Goal: Task Accomplishment & Management: Manage account settings

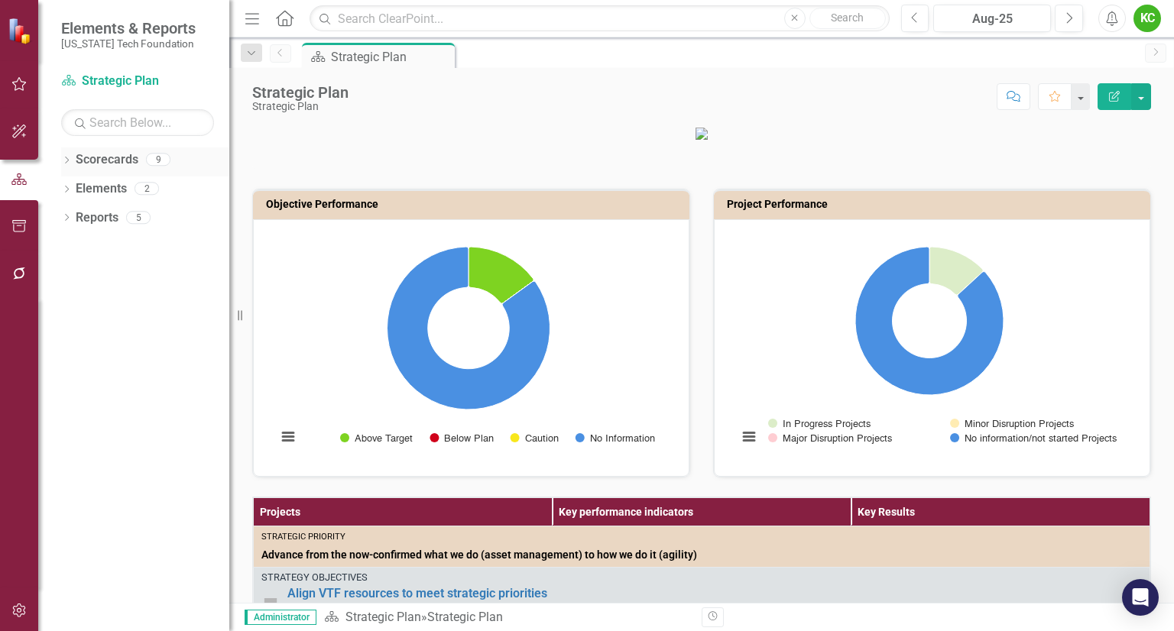
click at [67, 158] on icon at bounding box center [67, 160] width 4 height 7
click at [79, 184] on icon "Dropdown" at bounding box center [74, 187] width 11 height 9
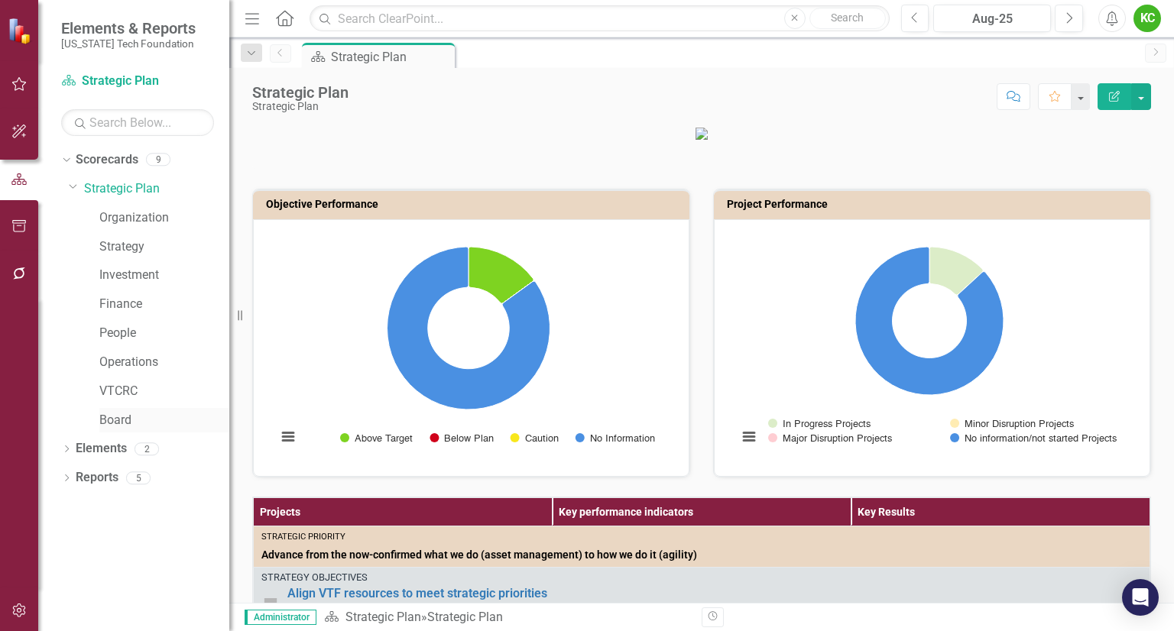
click at [123, 418] on link "Board" at bounding box center [164, 421] width 130 height 18
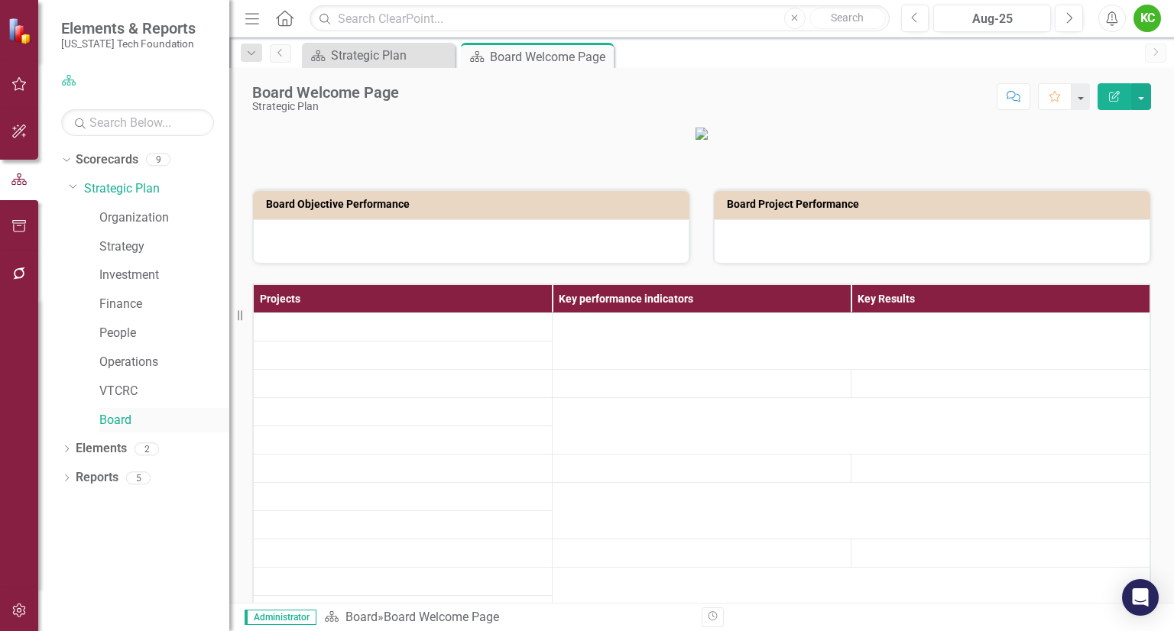
click at [123, 418] on link "Board" at bounding box center [164, 421] width 130 height 18
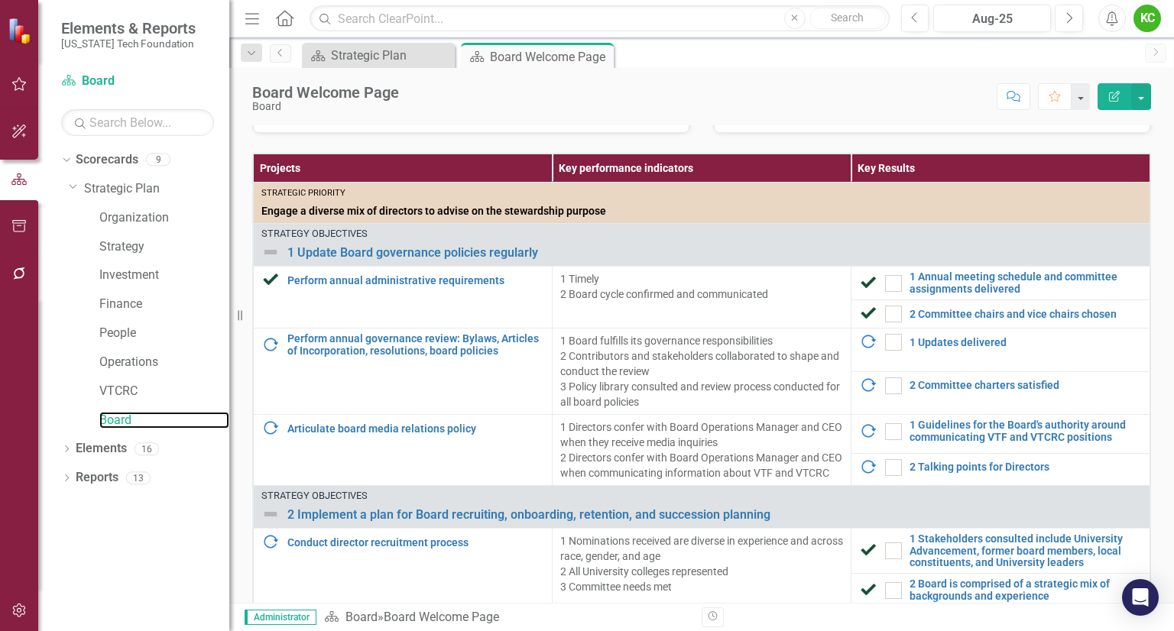
scroll to position [342, 0]
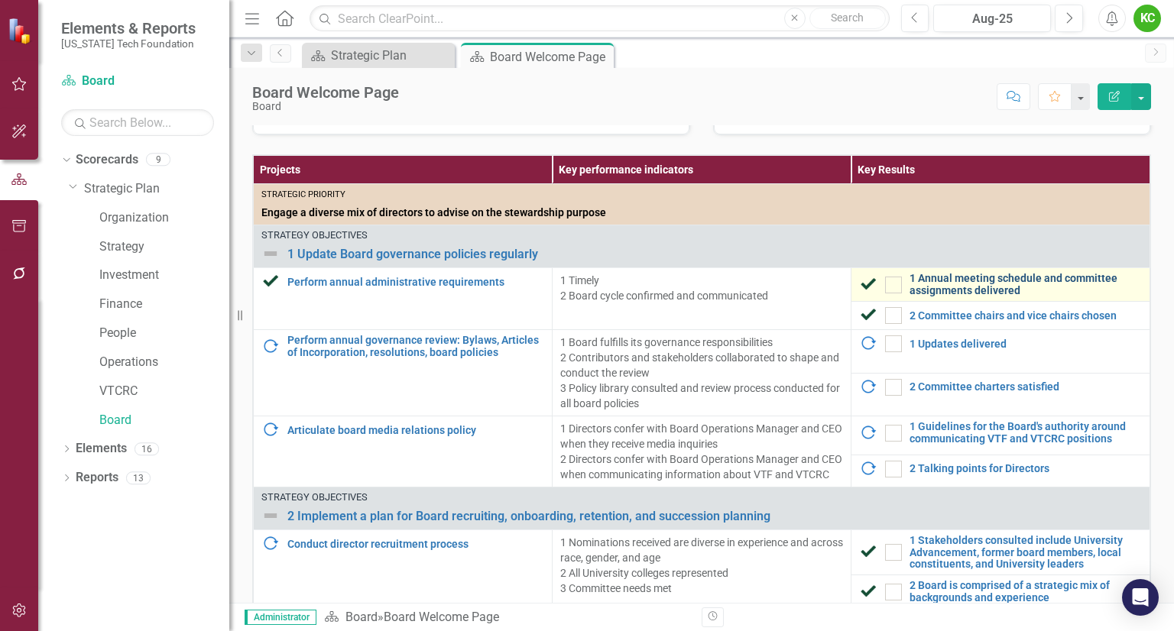
click at [941, 291] on link "1 Annual meeting schedule and committee assignments delivered" at bounding box center [1026, 285] width 232 height 24
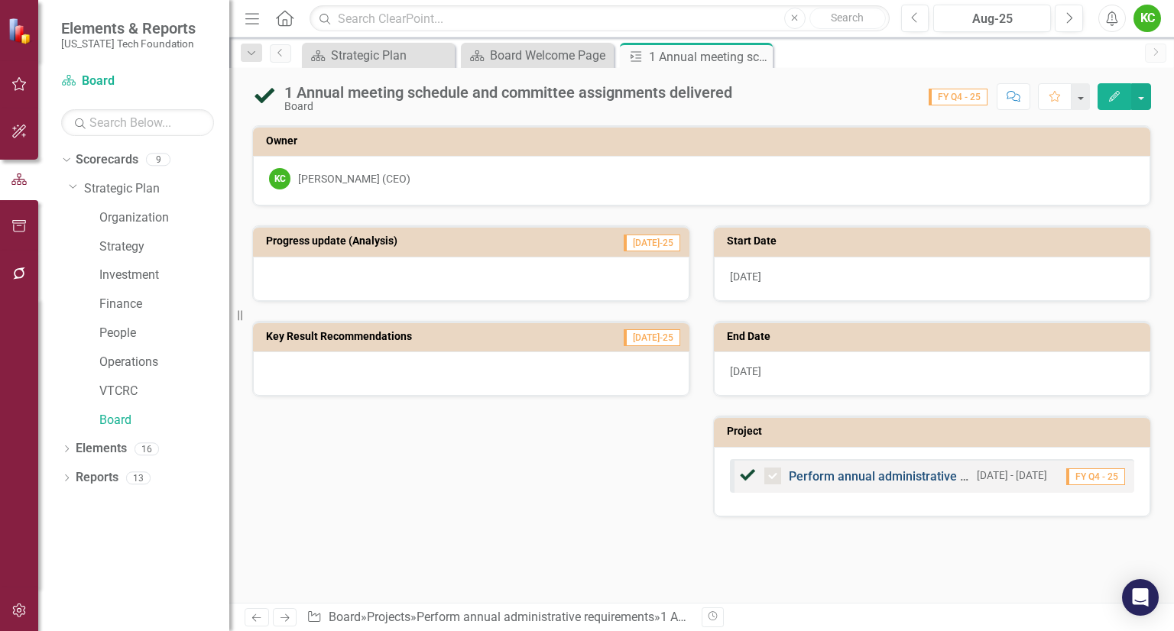
click at [897, 477] on link "Perform annual administrative requirements" at bounding box center [911, 476] width 245 height 15
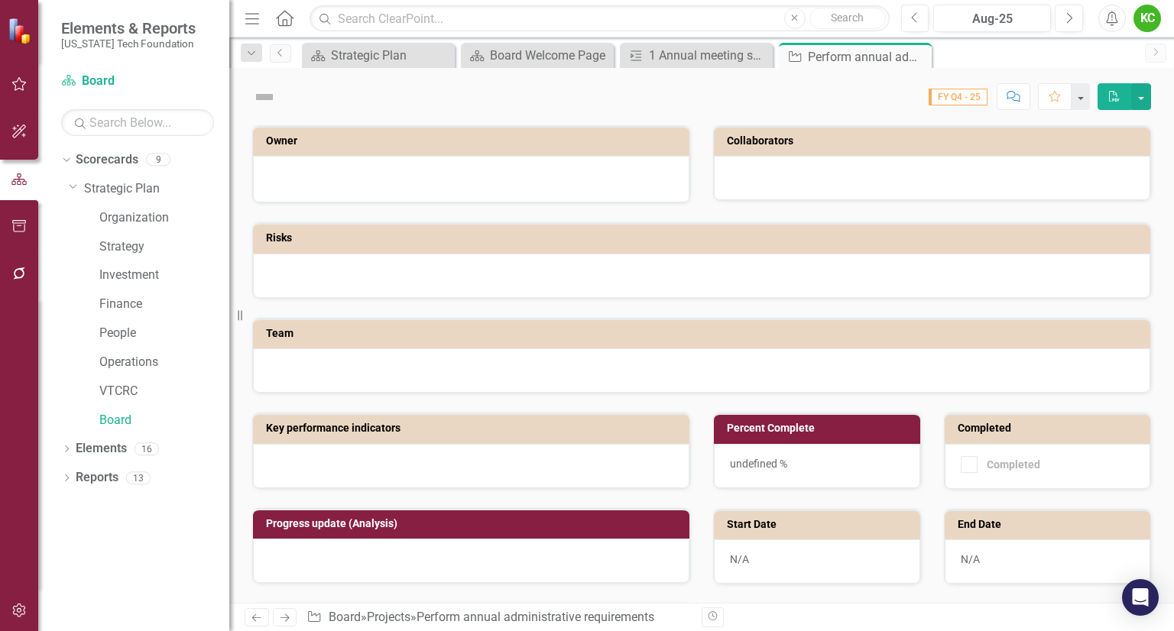
checkbox input "true"
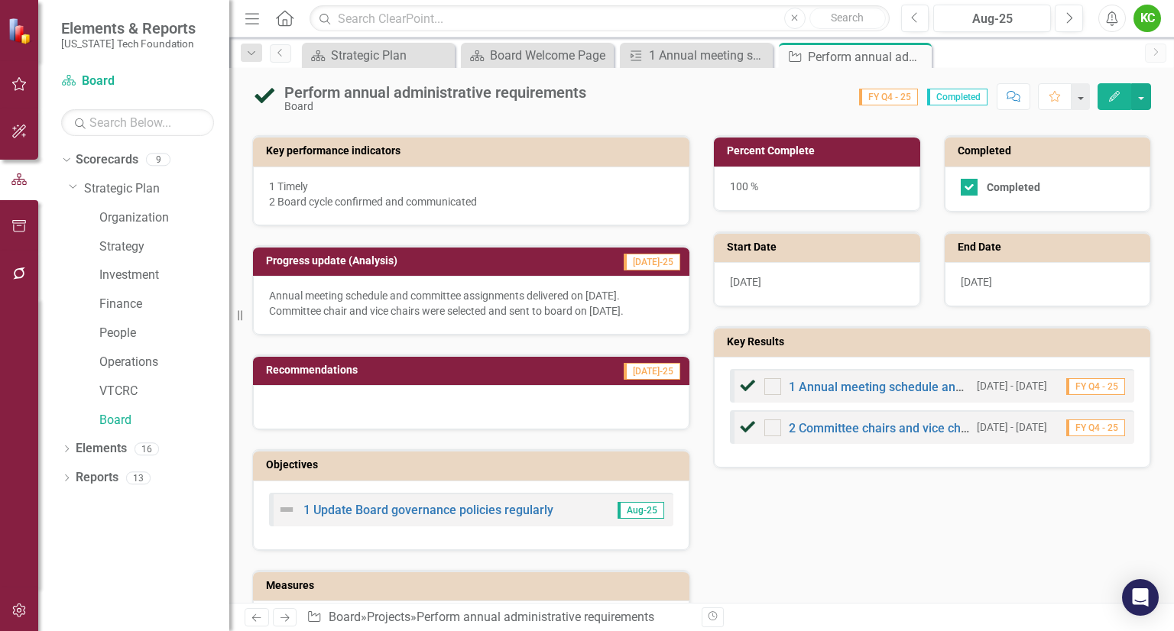
scroll to position [342, 0]
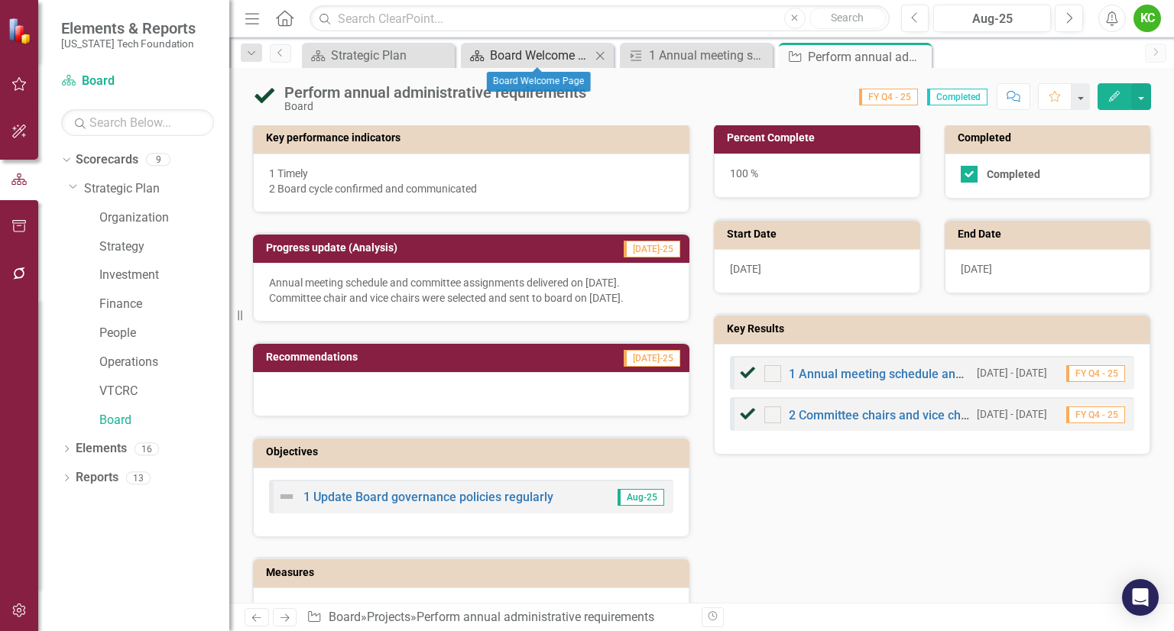
click at [556, 55] on div "Board Welcome Page" at bounding box center [540, 55] width 101 height 19
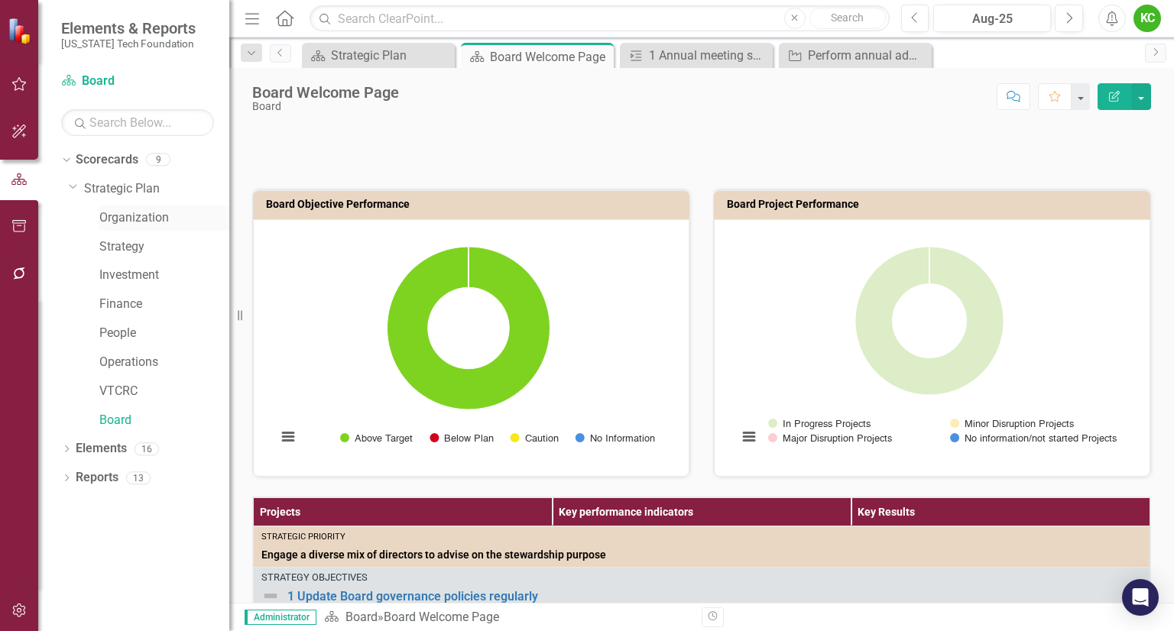
click at [161, 224] on link "Organization" at bounding box center [164, 218] width 130 height 18
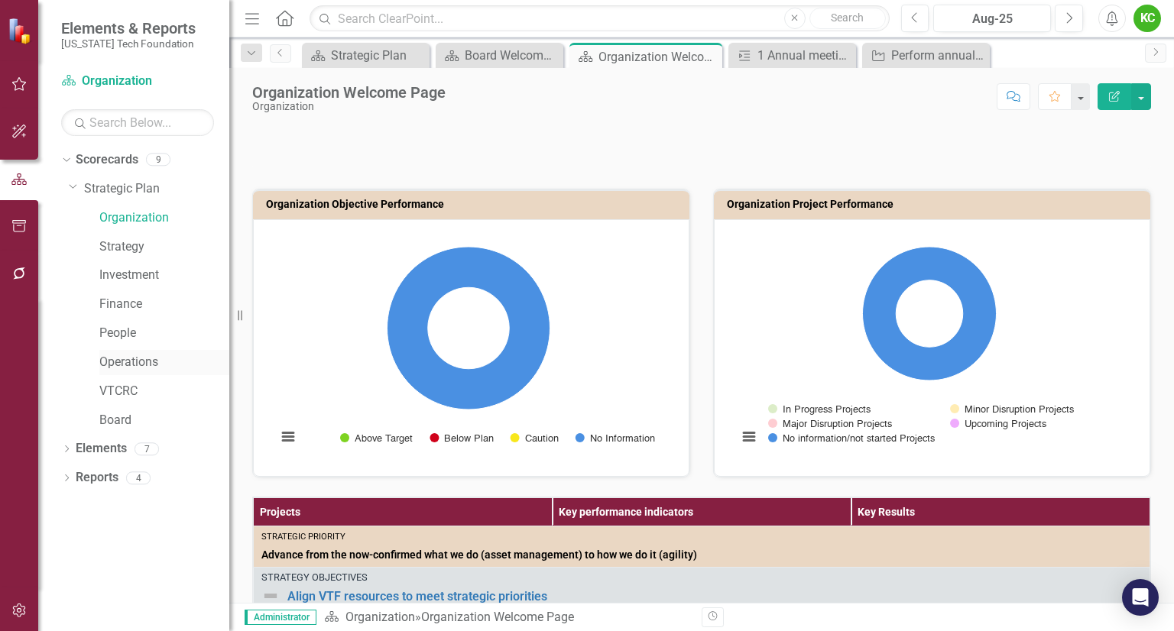
click at [138, 366] on link "Operations" at bounding box center [164, 363] width 130 height 18
